Goal: Task Accomplishment & Management: Manage account settings

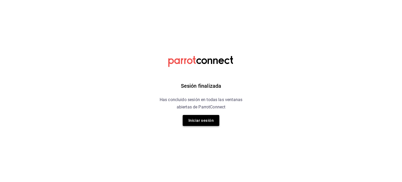
click at [194, 119] on button "Iniciar sesión" at bounding box center [201, 120] width 37 height 11
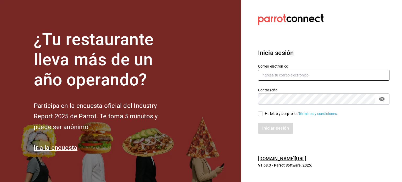
click at [276, 73] on input "text" at bounding box center [324, 75] width 132 height 11
type input "[EMAIL_ADDRESS][DOMAIN_NAME]"
click at [261, 113] on input "He leído y acepto los Términos y condiciones." at bounding box center [260, 113] width 5 height 5
checkbox input "true"
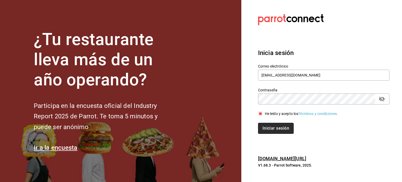
click at [268, 129] on button "Iniciar sesión" at bounding box center [276, 128] width 36 height 11
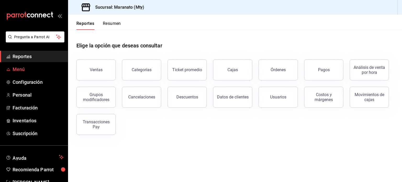
click at [20, 69] on span "Menú" at bounding box center [38, 69] width 51 height 7
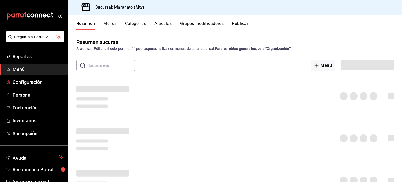
click at [21, 80] on span "Configuración" at bounding box center [38, 82] width 51 height 7
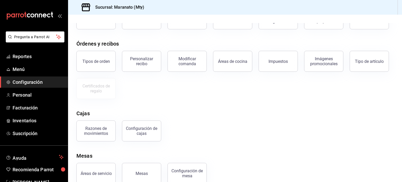
scroll to position [56, 0]
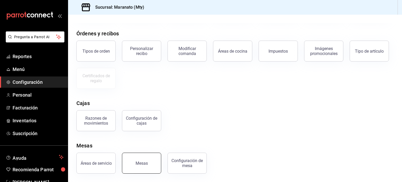
click at [143, 170] on button "Mesas" at bounding box center [141, 163] width 39 height 21
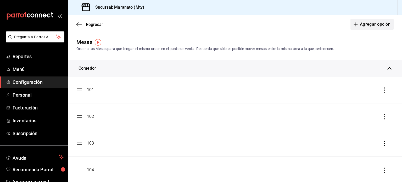
click at [362, 26] on button "Agregar opción" at bounding box center [372, 24] width 43 height 11
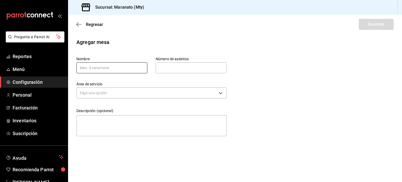
click at [86, 65] on input "text" at bounding box center [112, 67] width 71 height 11
click at [78, 23] on icon "button" at bounding box center [79, 24] width 5 height 5
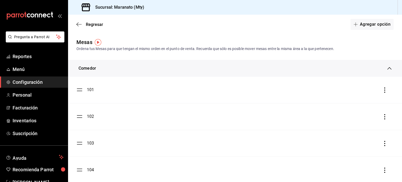
click at [383, 93] on div at bounding box center [385, 90] width 5 height 6
click at [383, 92] on icon "button" at bounding box center [385, 90] width 5 height 5
click at [357, 47] on div at bounding box center [201, 91] width 402 height 182
click at [78, 23] on icon "button" at bounding box center [79, 24] width 5 height 5
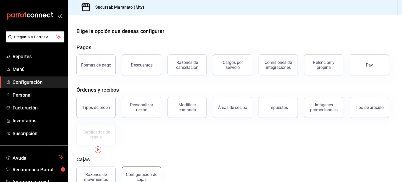
scroll to position [56, 0]
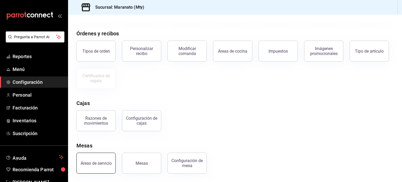
click at [89, 166] on button "Áreas de servicio" at bounding box center [96, 163] width 39 height 21
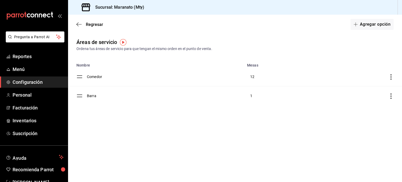
click at [88, 78] on td "Comedor" at bounding box center [165, 76] width 157 height 19
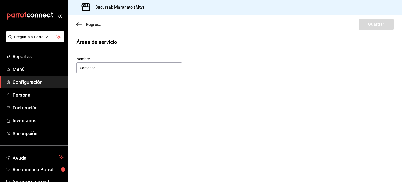
click at [79, 26] on icon "button" at bounding box center [79, 24] width 5 height 5
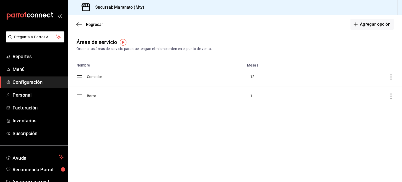
click at [391, 77] on icon "discountsTable" at bounding box center [391, 76] width 1 height 5
click at [356, 48] on div at bounding box center [201, 91] width 402 height 182
click at [77, 24] on icon "button" at bounding box center [78, 25] width 2 height 4
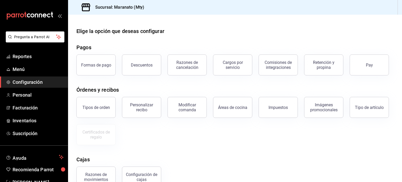
scroll to position [56, 0]
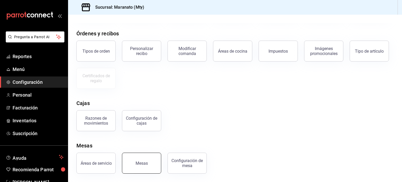
click at [141, 168] on button "Mesas" at bounding box center [141, 163] width 39 height 21
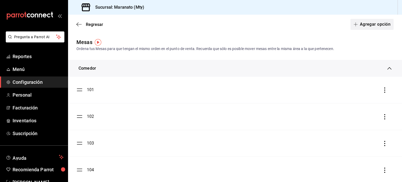
click at [356, 25] on span "button" at bounding box center [357, 24] width 6 height 4
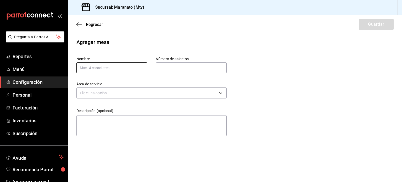
click at [112, 69] on input "text" at bounding box center [112, 67] width 71 height 11
type input "114"
click at [170, 73] on input "text" at bounding box center [191, 68] width 71 height 10
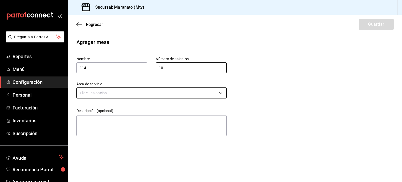
type input "10"
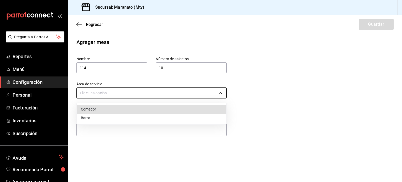
click at [124, 98] on body "Pregunta a Parrot AI Reportes Menú Configuración Personal Facturación Inventari…" at bounding box center [201, 91] width 402 height 182
click at [98, 112] on li "Comedor" at bounding box center [152, 109] width 150 height 9
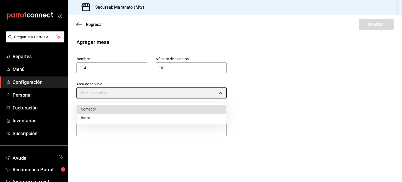
type input "5cb3e848-4f04-4e8c-bd65-4873f227aac9"
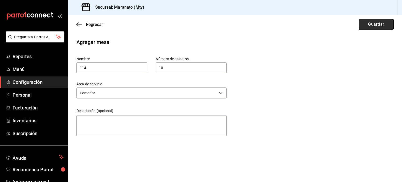
click at [374, 25] on button "Guardar" at bounding box center [376, 24] width 35 height 11
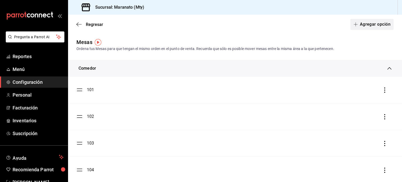
click at [362, 26] on button "Agregar opción" at bounding box center [372, 24] width 43 height 11
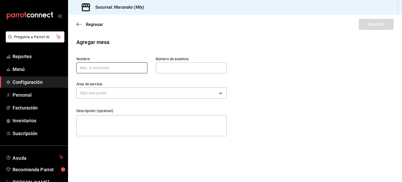
click at [120, 70] on input "text" at bounding box center [112, 67] width 71 height 11
type input "115"
click at [157, 66] on input "text" at bounding box center [191, 68] width 71 height 10
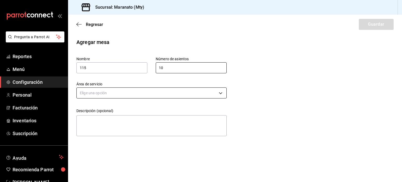
type input "10"
click at [146, 90] on body "Pregunta a Parrot AI Reportes Menú Configuración Personal Facturación Inventari…" at bounding box center [201, 91] width 402 height 182
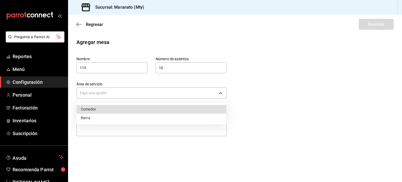
click at [108, 110] on li "Comedor" at bounding box center [152, 109] width 150 height 9
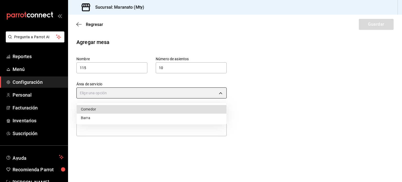
type input "5cb3e848-4f04-4e8c-bd65-4873f227aac9"
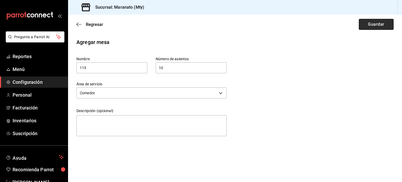
click at [375, 24] on button "Guardar" at bounding box center [376, 24] width 35 height 11
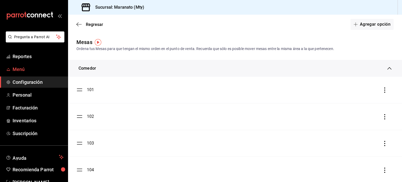
click at [22, 69] on span "Menú" at bounding box center [38, 69] width 51 height 7
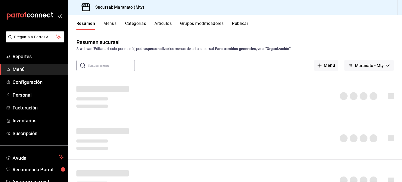
click at [135, 23] on button "Categorías" at bounding box center [135, 25] width 21 height 9
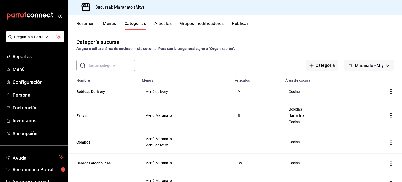
click at [202, 24] on button "Grupos modificadores" at bounding box center [201, 25] width 43 height 9
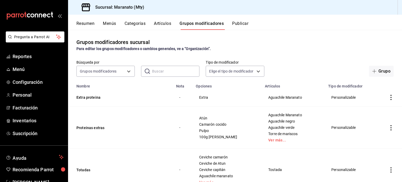
scroll to position [89, 0]
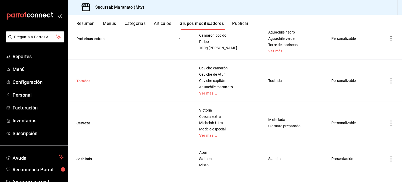
click at [85, 82] on button "Totadas" at bounding box center [108, 80] width 63 height 5
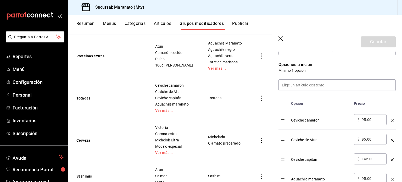
scroll to position [117, 0]
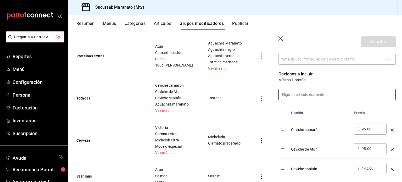
click at [311, 94] on input at bounding box center [337, 94] width 117 height 11
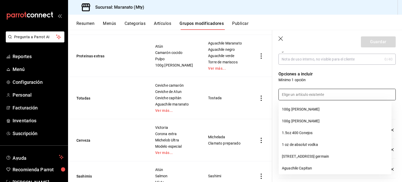
click at [324, 81] on p "Mínimo 1 opción" at bounding box center [337, 79] width 117 height 5
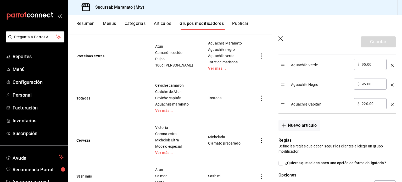
scroll to position [290, 0]
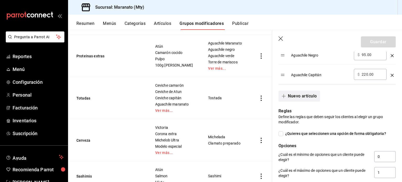
click at [302, 99] on button "Nuevo artículo" at bounding box center [299, 96] width 41 height 11
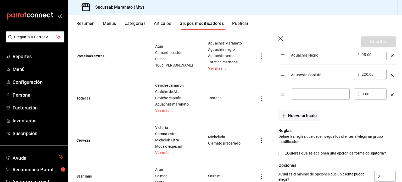
click at [306, 96] on input "optionsTable" at bounding box center [320, 93] width 51 height 5
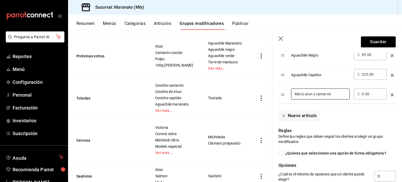
type input "Mixto atun y camaron"
click at [363, 95] on input "0.00" at bounding box center [372, 93] width 21 height 5
click at [345, 107] on div "Nuevo artículo" at bounding box center [335, 112] width 124 height 17
click at [365, 95] on input "135.00" at bounding box center [372, 93] width 21 height 5
click at [366, 96] on input "135.00" at bounding box center [372, 93] width 21 height 5
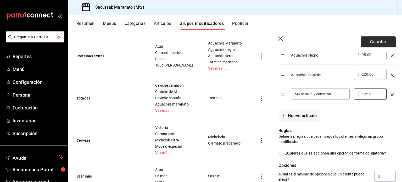
type input "125.00"
click at [375, 41] on button "Guardar" at bounding box center [378, 41] width 35 height 11
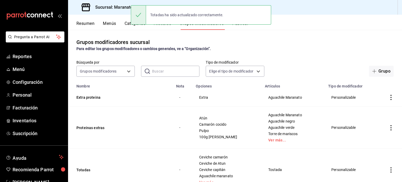
click at [302, 53] on div "Grupos modificadores sucursal Para editar los grupos modificadores o cambios ge…" at bounding box center [235, 106] width 334 height 152
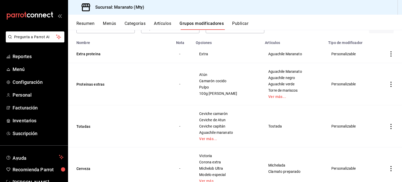
scroll to position [44, 0]
click at [161, 24] on button "Artículos" at bounding box center [162, 25] width 17 height 9
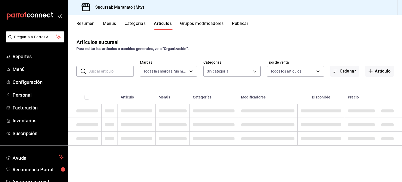
type input "6cd62b8e-13ea-4b1e-85d6-83c89868806f"
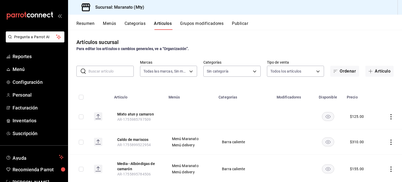
type input "61541d79-6389-4ad8-b22f-92e991d005cb,9b7c618a-2724-4631-9a4b-4f524a458047,b9ca9…"
click at [372, 69] on button "Artículo" at bounding box center [380, 71] width 28 height 11
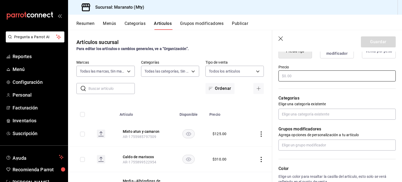
scroll to position [144, 0]
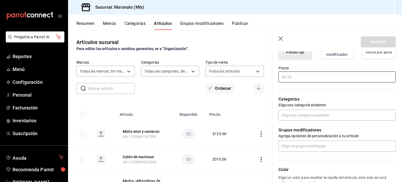
type input "Guacamole"
click at [293, 79] on input "text" at bounding box center [337, 77] width 117 height 11
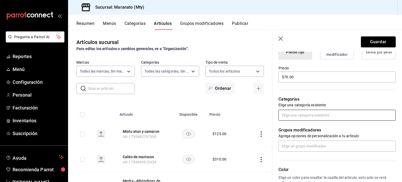
click at [295, 116] on input "text" at bounding box center [337, 115] width 117 height 11
click at [275, 103] on div "Categorías Elige una categoría existente" at bounding box center [335, 101] width 124 height 37
click at [287, 78] on input "$70.00" at bounding box center [337, 77] width 117 height 11
type input "$7.00"
type input "$85.00"
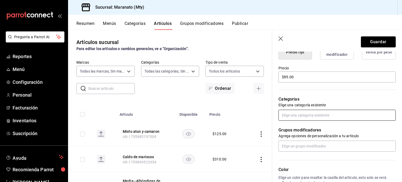
click at [305, 114] on input "text" at bounding box center [337, 115] width 117 height 11
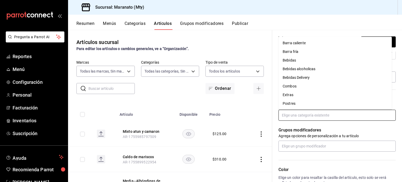
click at [294, 45] on li "Barra caliente" at bounding box center [335, 43] width 113 height 9
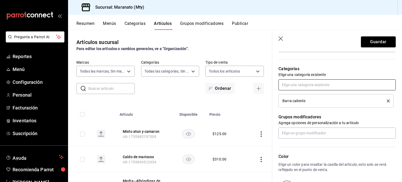
scroll to position [138, 0]
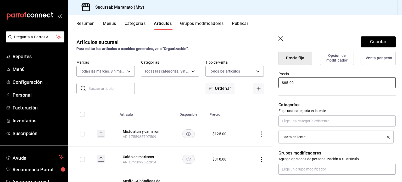
click at [288, 85] on input "$85.00" at bounding box center [337, 82] width 117 height 11
click at [313, 88] on div "Precio $85.00" at bounding box center [337, 81] width 117 height 18
click at [301, 121] on input "text" at bounding box center [337, 121] width 117 height 11
click at [308, 33] on header "Guardar" at bounding box center [338, 40] width 130 height 21
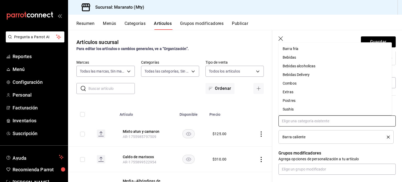
click at [292, 124] on input "text" at bounding box center [337, 121] width 117 height 11
click at [296, 47] on li "Barra fría" at bounding box center [335, 49] width 113 height 9
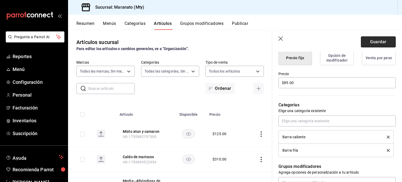
click at [371, 37] on button "Guardar" at bounding box center [378, 41] width 35 height 11
